Goal: Transaction & Acquisition: Download file/media

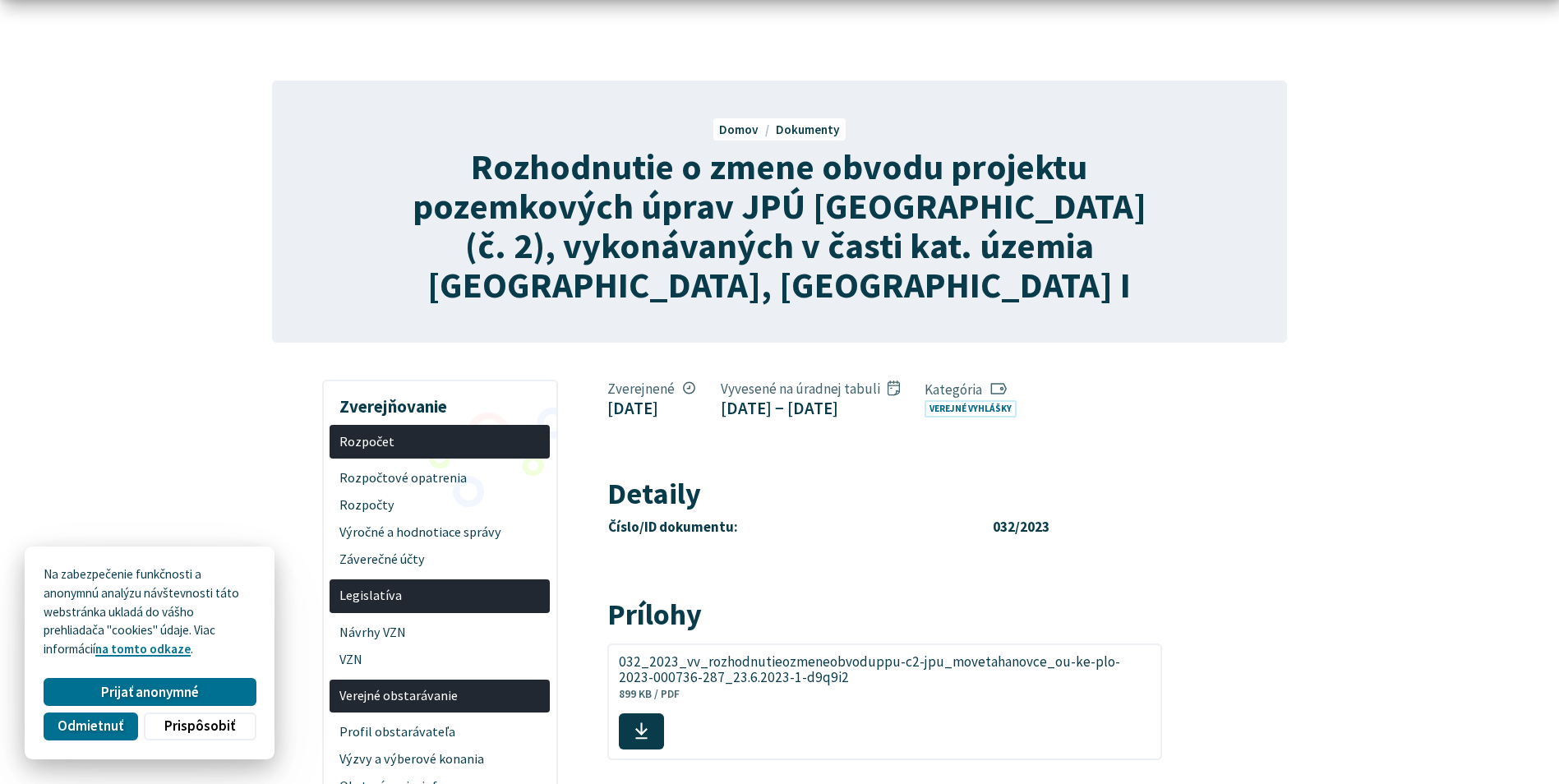
scroll to position [247, 0]
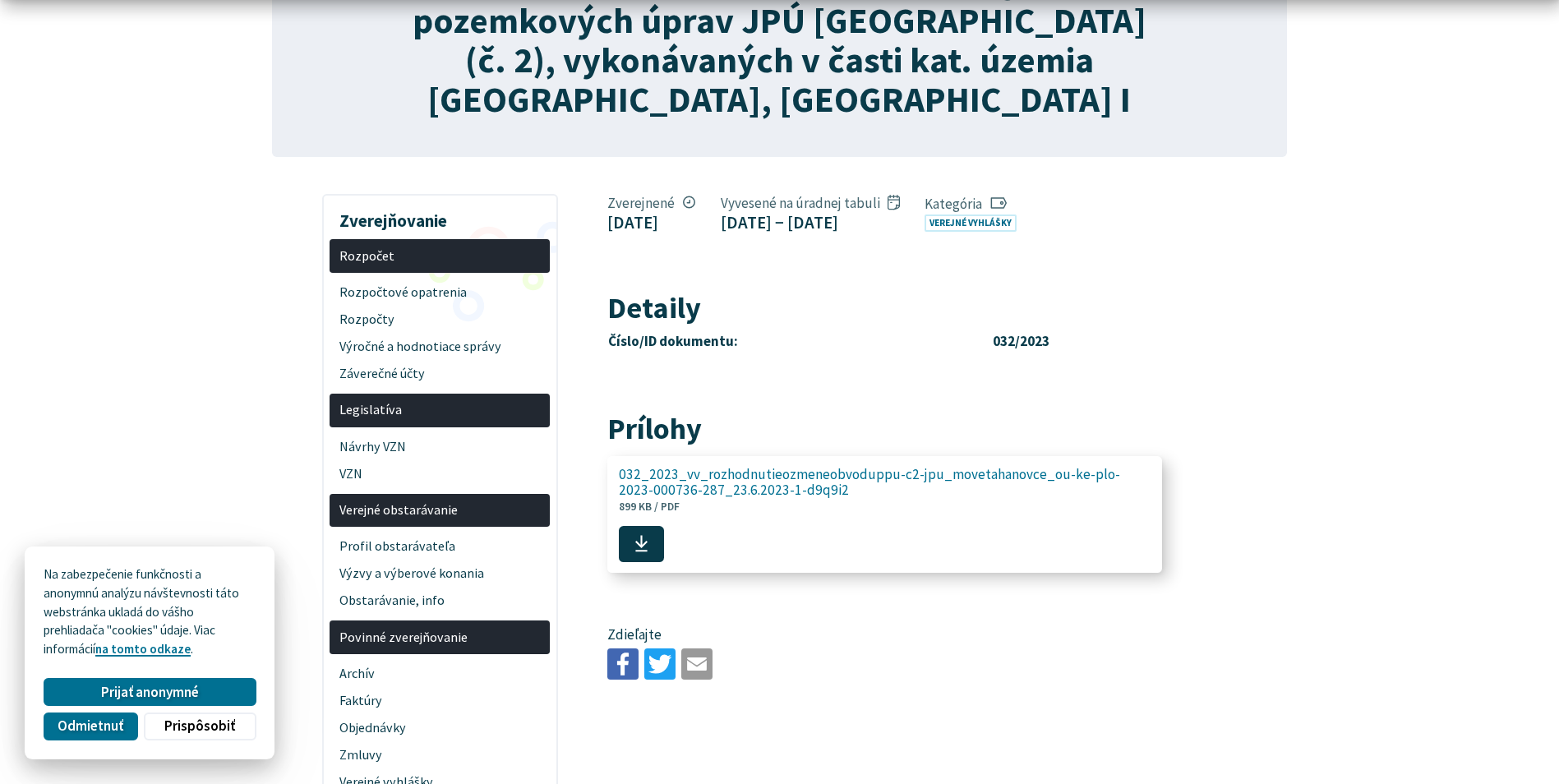
click at [652, 536] on span at bounding box center [641, 544] width 45 height 36
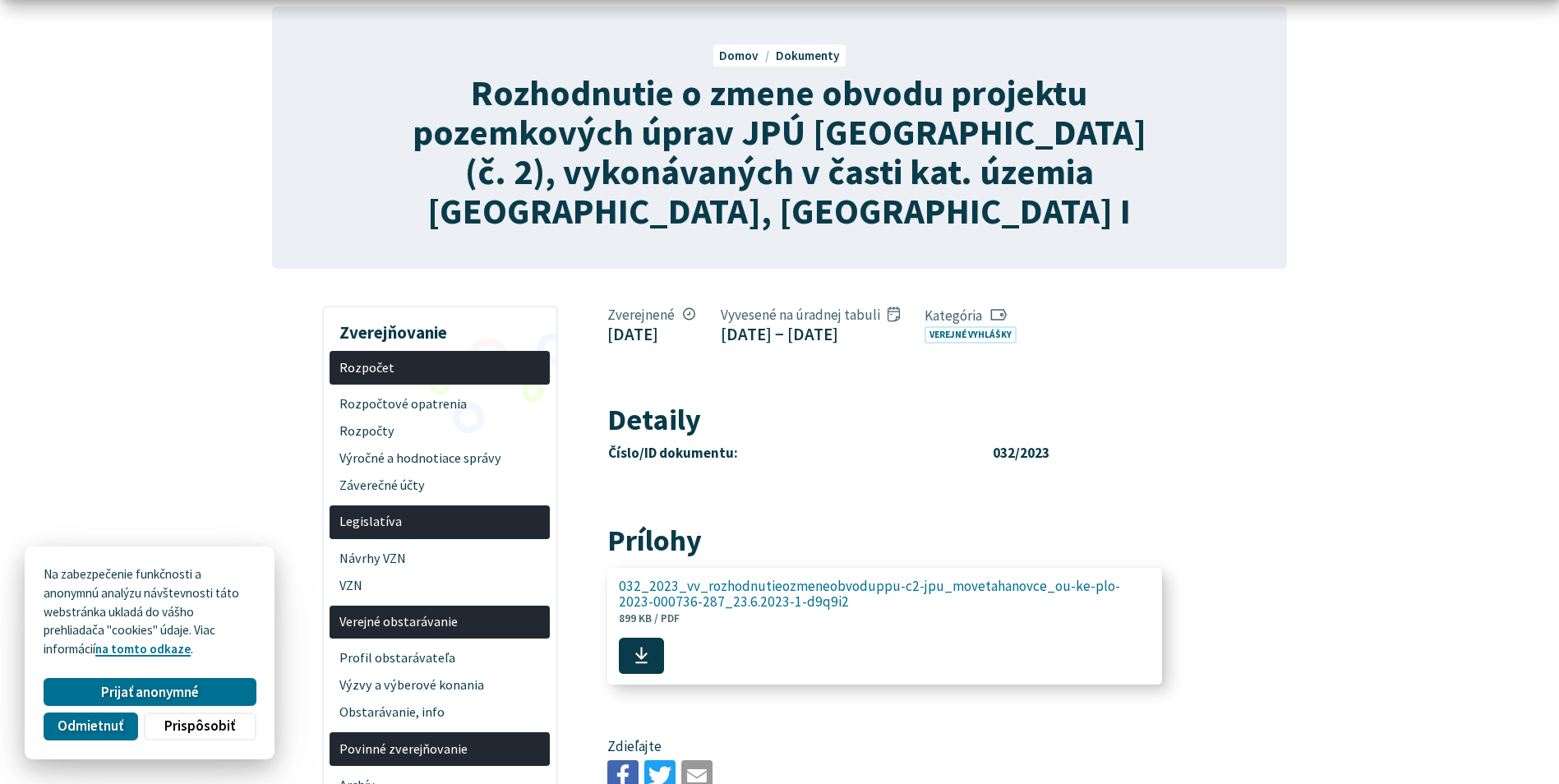
scroll to position [164, 0]
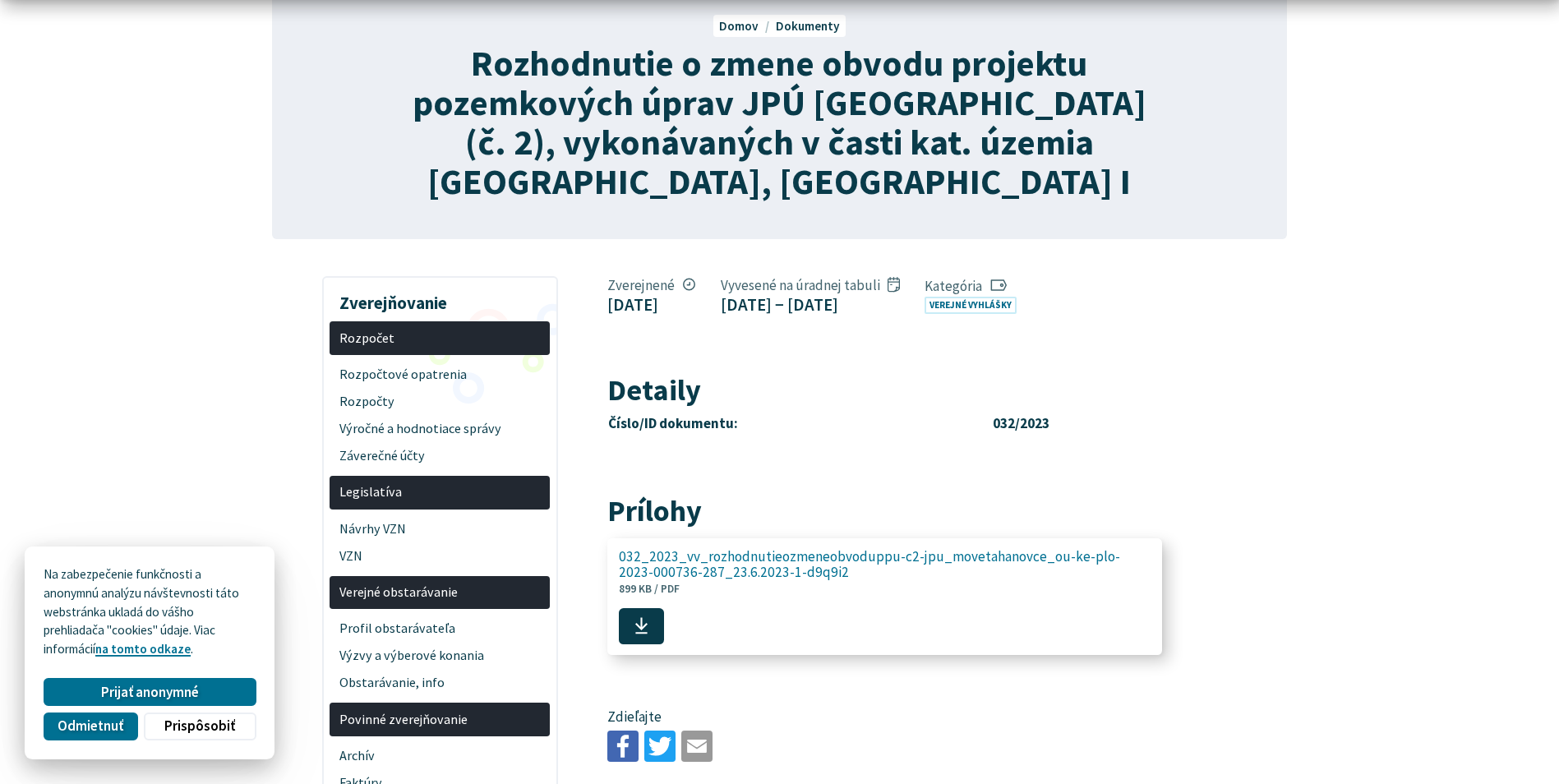
click at [712, 562] on span "032_2023_vv_rozhodnutieozmeneobvoduppu-c2-jpu_movetahanovce_ou-ke-plo-2023-0007…" at bounding box center [875, 564] width 513 height 31
